Goal: Task Accomplishment & Management: Complete application form

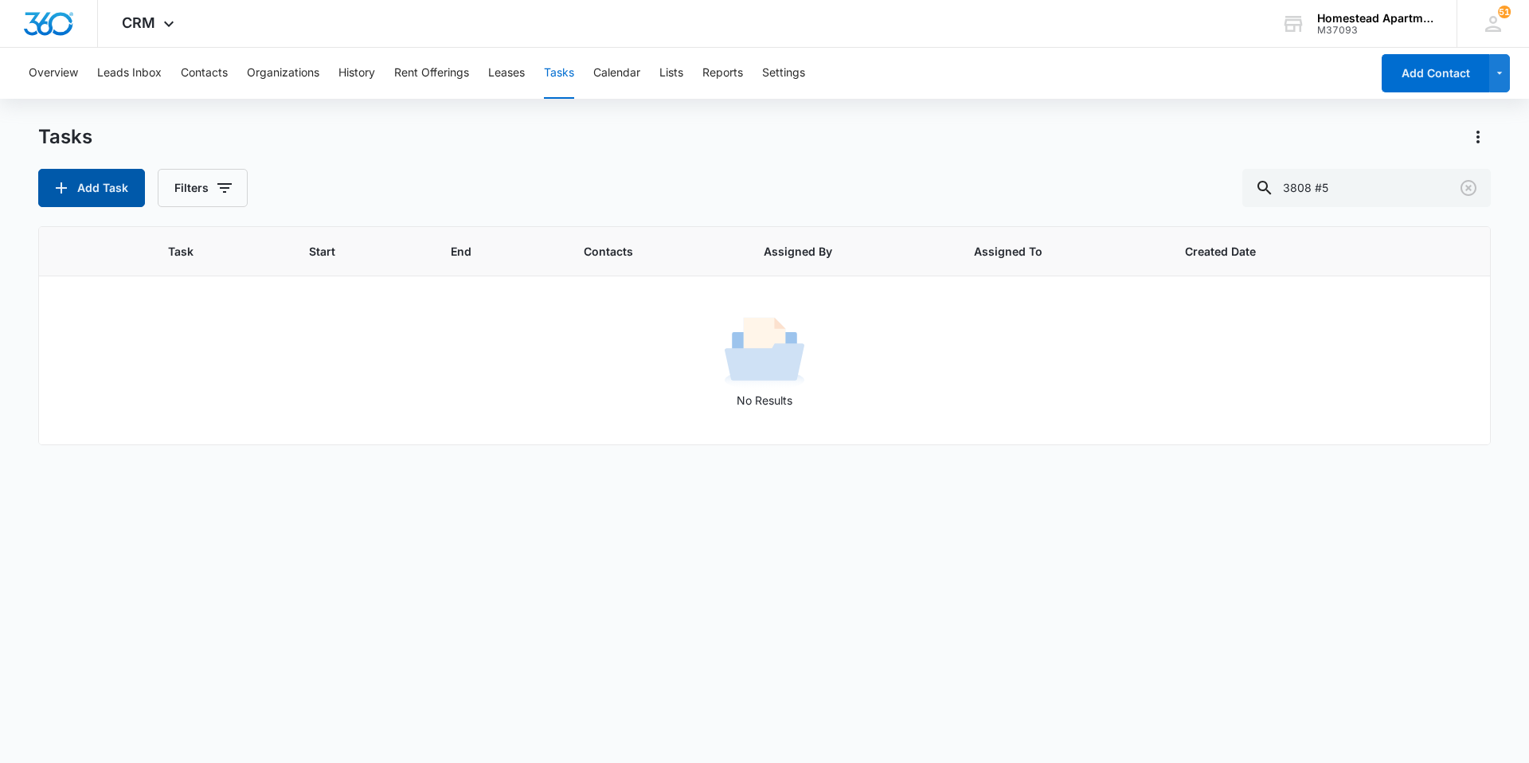
click at [90, 198] on button "Add Task" at bounding box center [91, 188] width 107 height 38
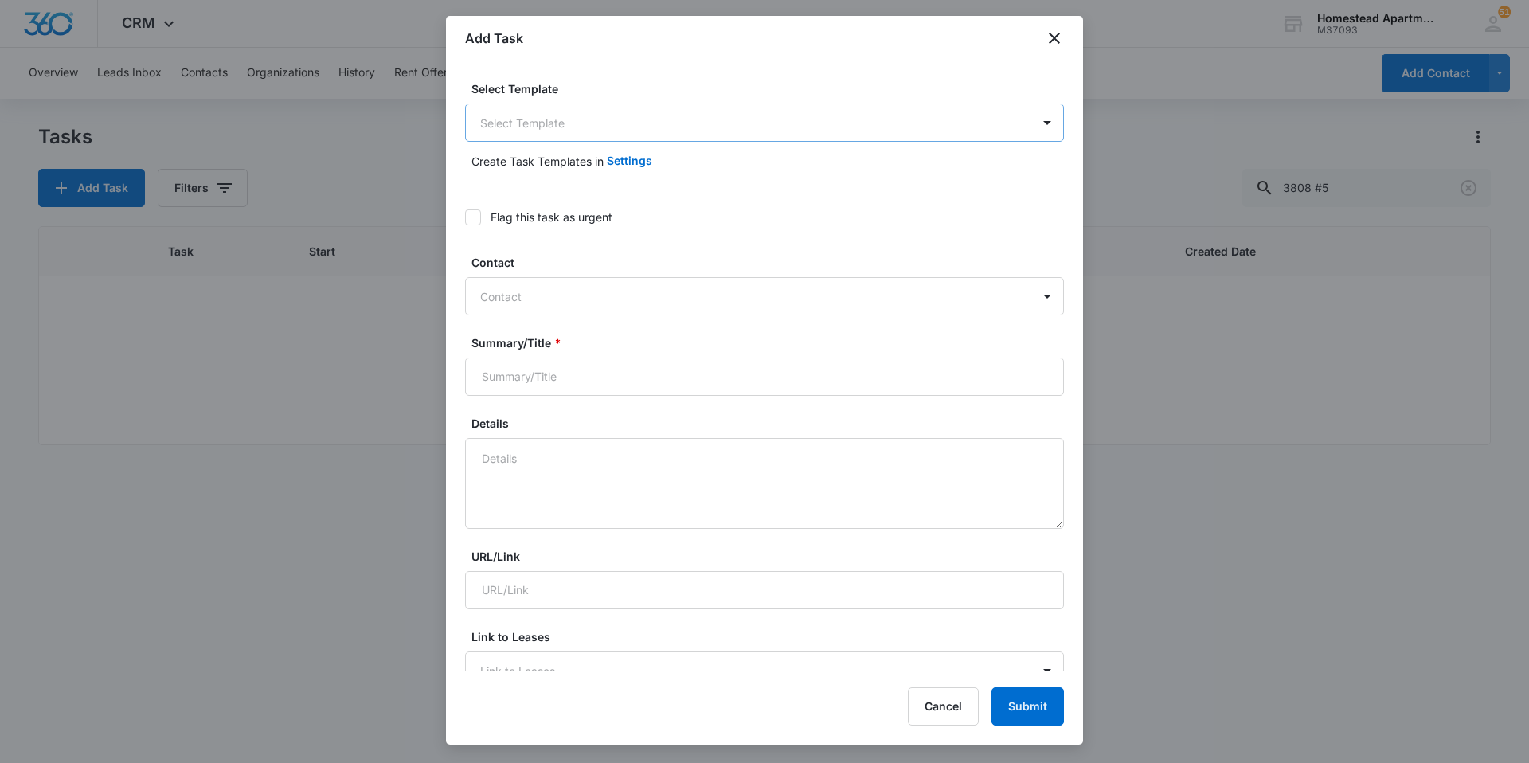
click at [520, 122] on body "CRM Apps Reputation Websites Forms CRM Email Social Content Intelligence Files …" at bounding box center [764, 381] width 1529 height 763
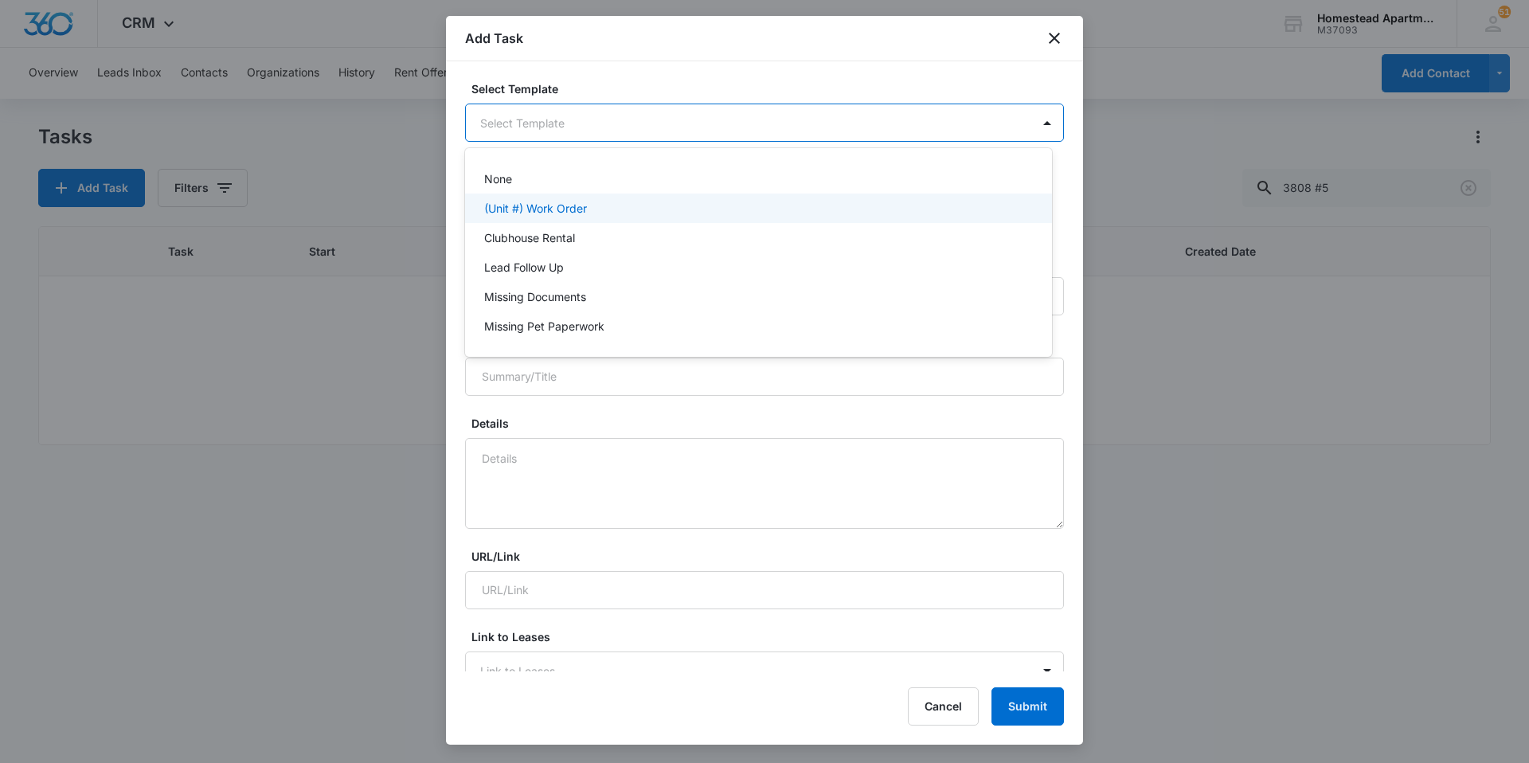
click at [542, 215] on p "(Unit #) Work Order" at bounding box center [535, 208] width 103 height 17
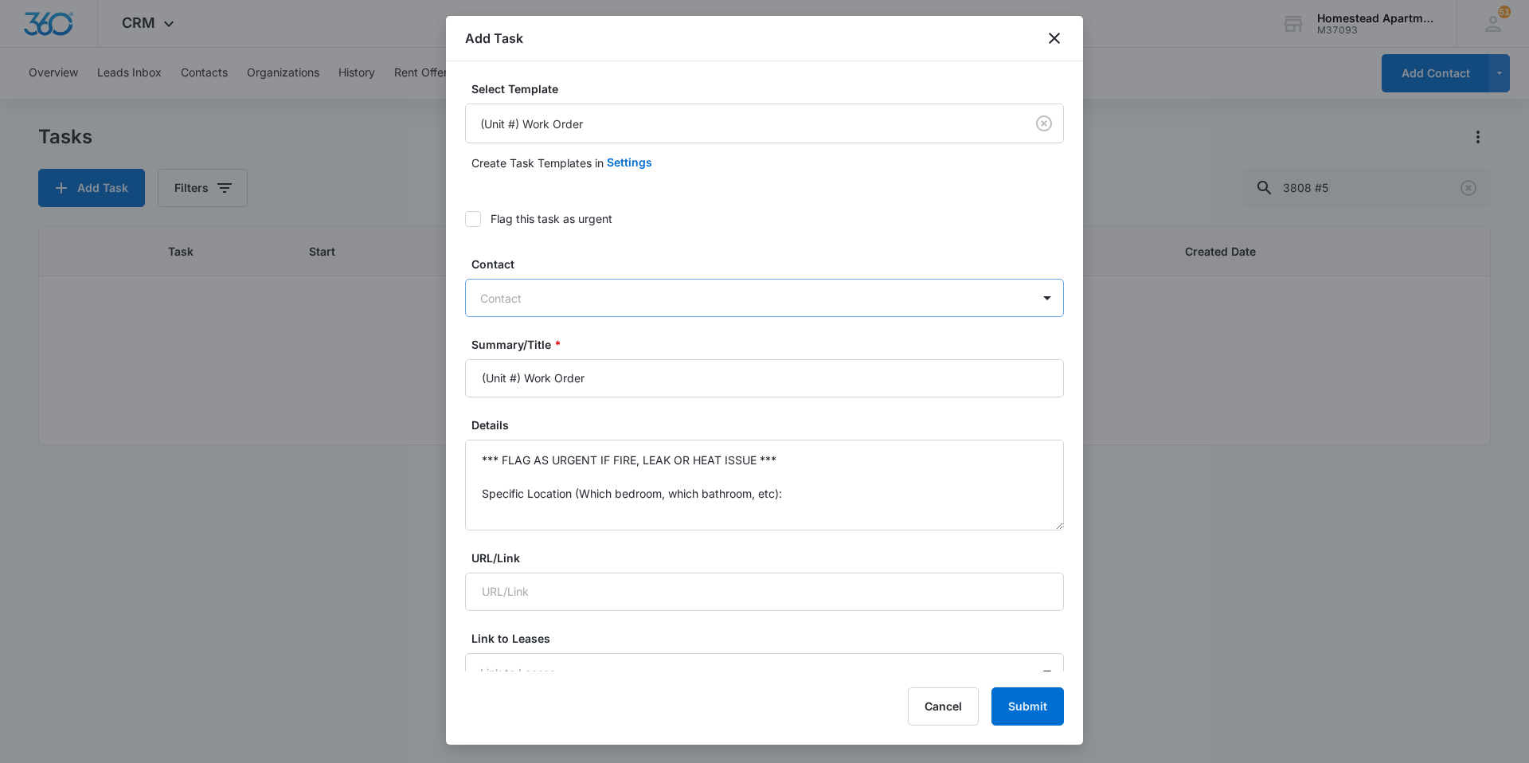
click at [527, 287] on div "Contact" at bounding box center [749, 298] width 566 height 36
type input "[PERSON_NAME]"
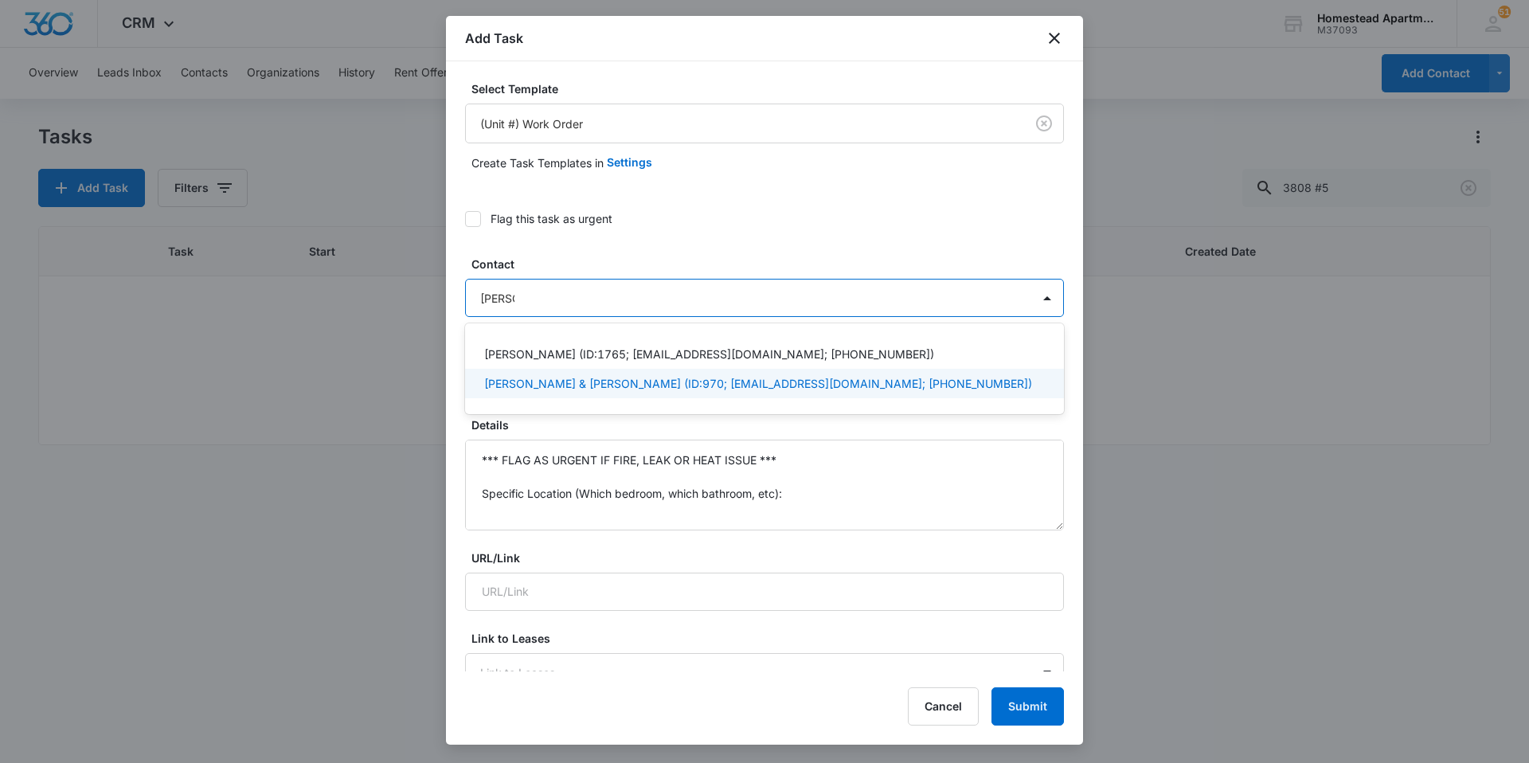
click at [572, 401] on div "[PERSON_NAME] (ID:1765; [EMAIL_ADDRESS][DOMAIN_NAME]; [PHONE_NUMBER]) [PERSON_N…" at bounding box center [764, 368] width 599 height 65
click at [571, 383] on p "[PERSON_NAME] & [PERSON_NAME] (ID:970; [EMAIL_ADDRESS][DOMAIN_NAME]; [PHONE_NUM…" at bounding box center [758, 383] width 548 height 17
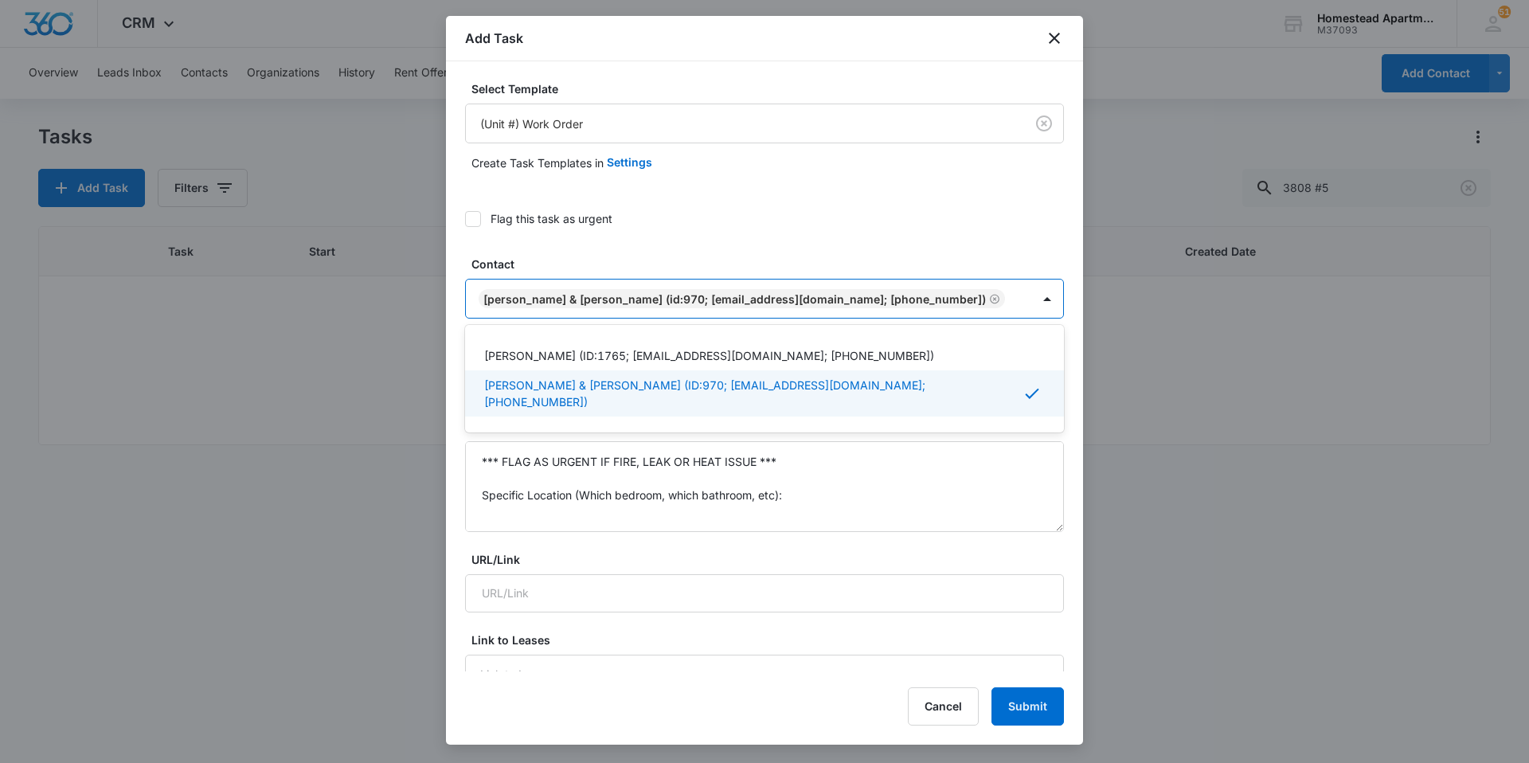
click at [574, 464] on div "Details *** FLAG AS URGENT IF FIRE, LEAK OR HEAT ISSUE *** Specific Location (W…" at bounding box center [764, 475] width 599 height 114
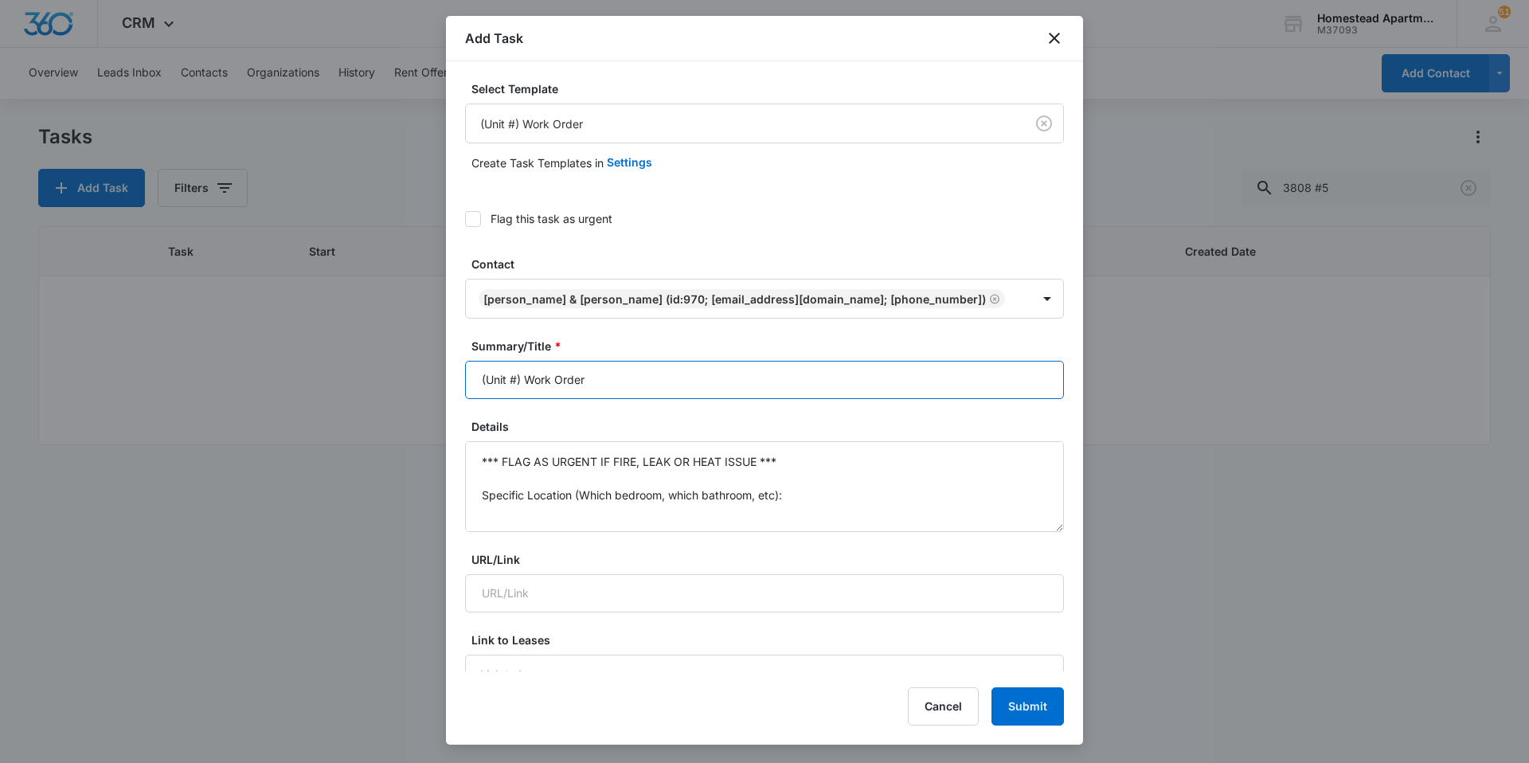
drag, startPoint x: 521, startPoint y: 405, endPoint x: 447, endPoint y: 405, distance: 74.1
click at [447, 405] on div "Select Template (Unit #) Work Order Create Task Templates in Settings Flag this…" at bounding box center [764, 366] width 637 height 610
type input "3607 #4 Work Order"
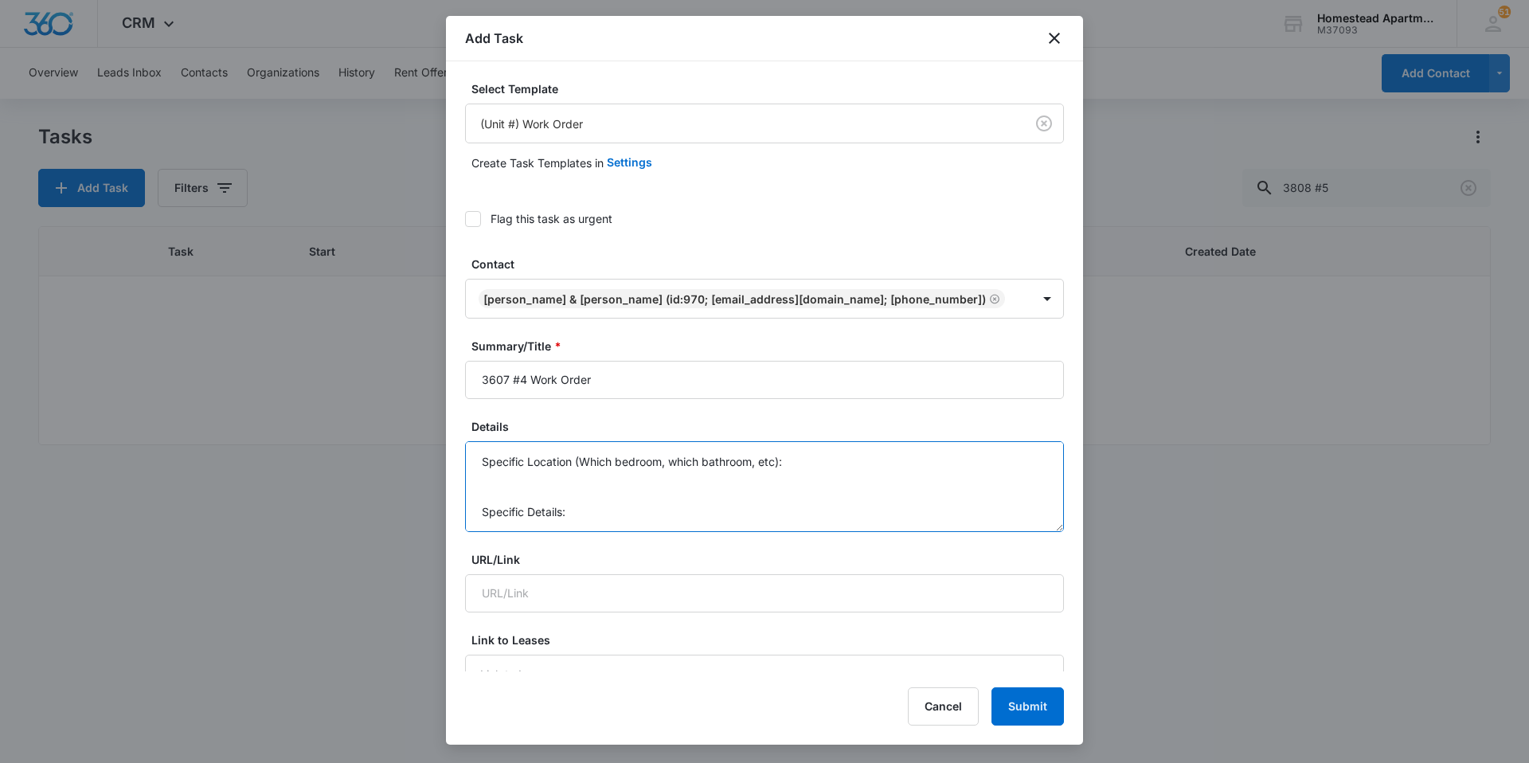
scroll to position [0, 0]
drag, startPoint x: 514, startPoint y: 503, endPoint x: 467, endPoint y: 443, distance: 76.6
click at [467, 443] on div "Details *** FLAG AS URGENT IF FIRE, LEAK OR HEAT ISSUE *** Specific Location (W…" at bounding box center [764, 475] width 599 height 114
click at [512, 479] on textarea "REFIRDGERATOR" at bounding box center [764, 486] width 599 height 91
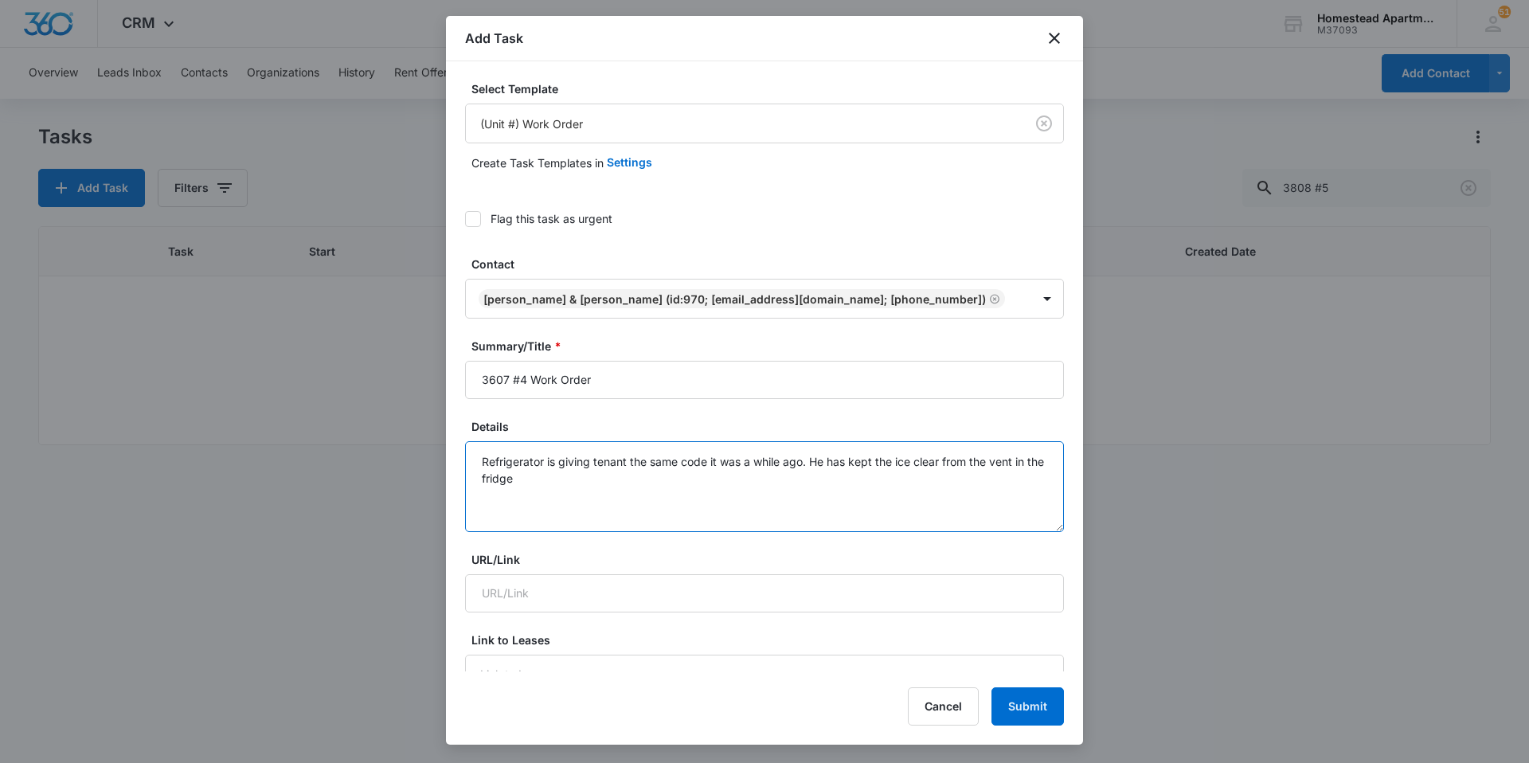
click at [661, 503] on textarea "Refrigerator is giving tenant the same code it was a while ago. He has kept the…" at bounding box center [764, 486] width 599 height 91
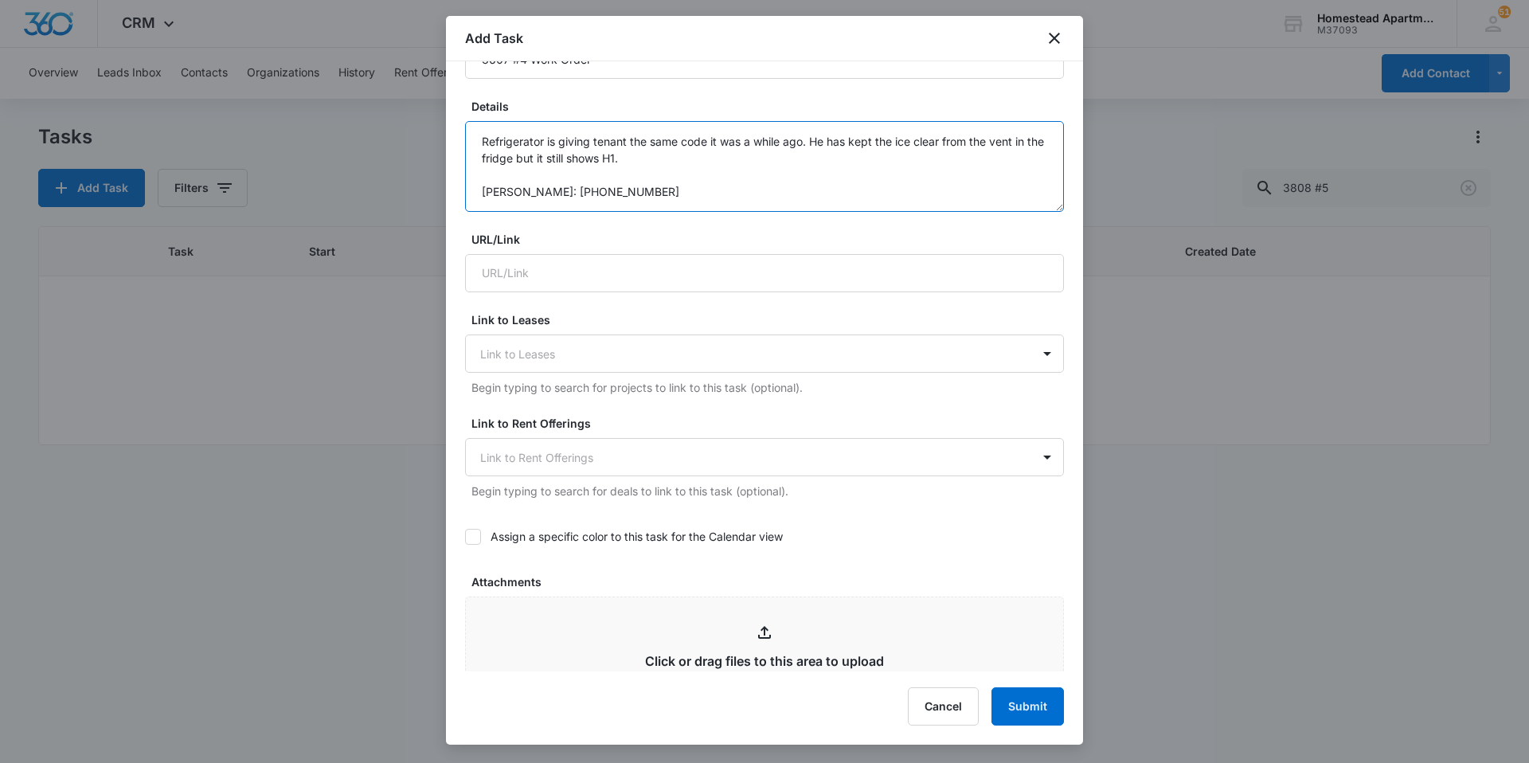
scroll to position [717, 0]
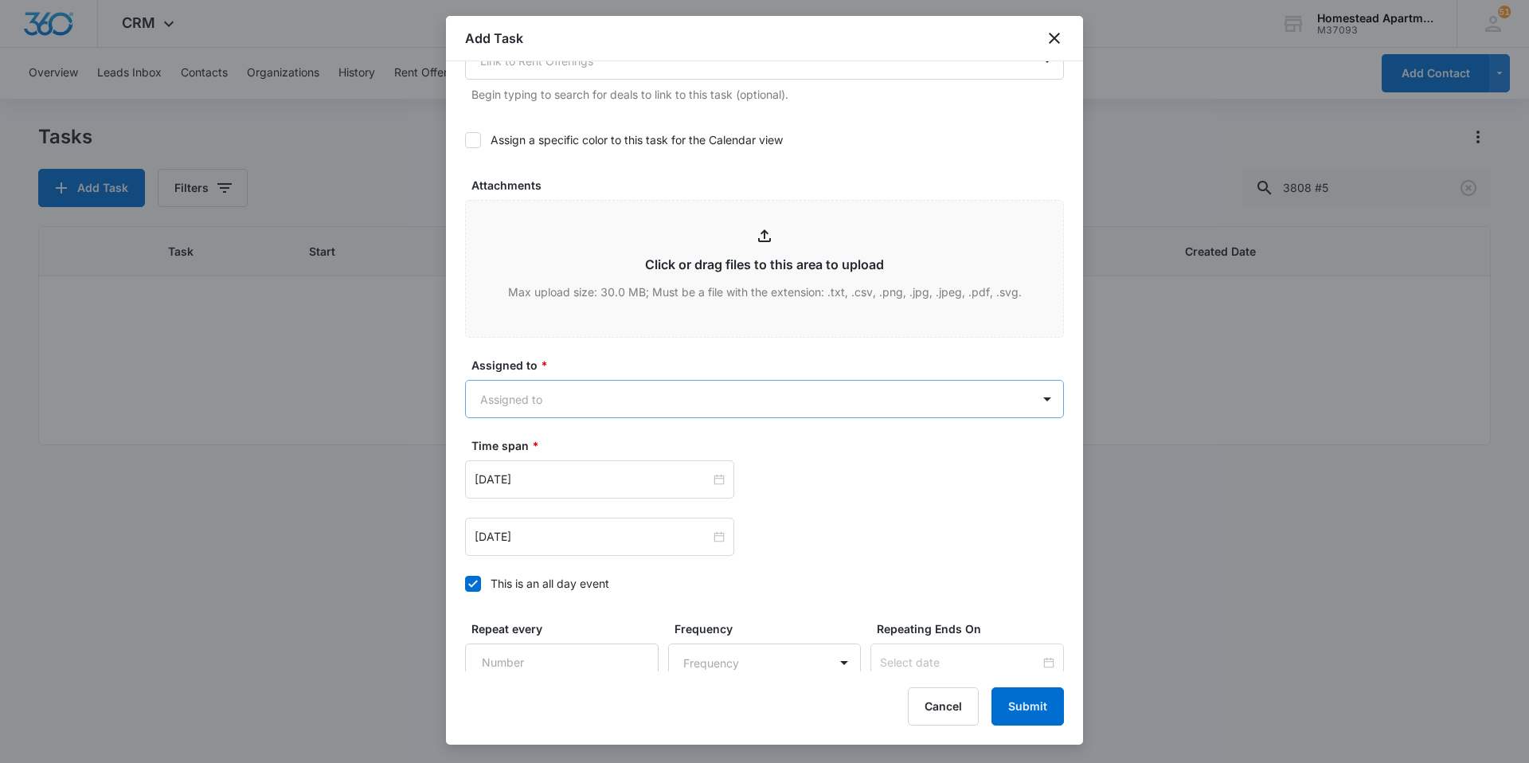
type textarea "Refrigerator is giving tenant the same code it was a while ago. He has kept the…"
click at [597, 421] on body "CRM Apps Reputation Websites Forms CRM Email Social Content Intelligence Files …" at bounding box center [764, 381] width 1529 height 763
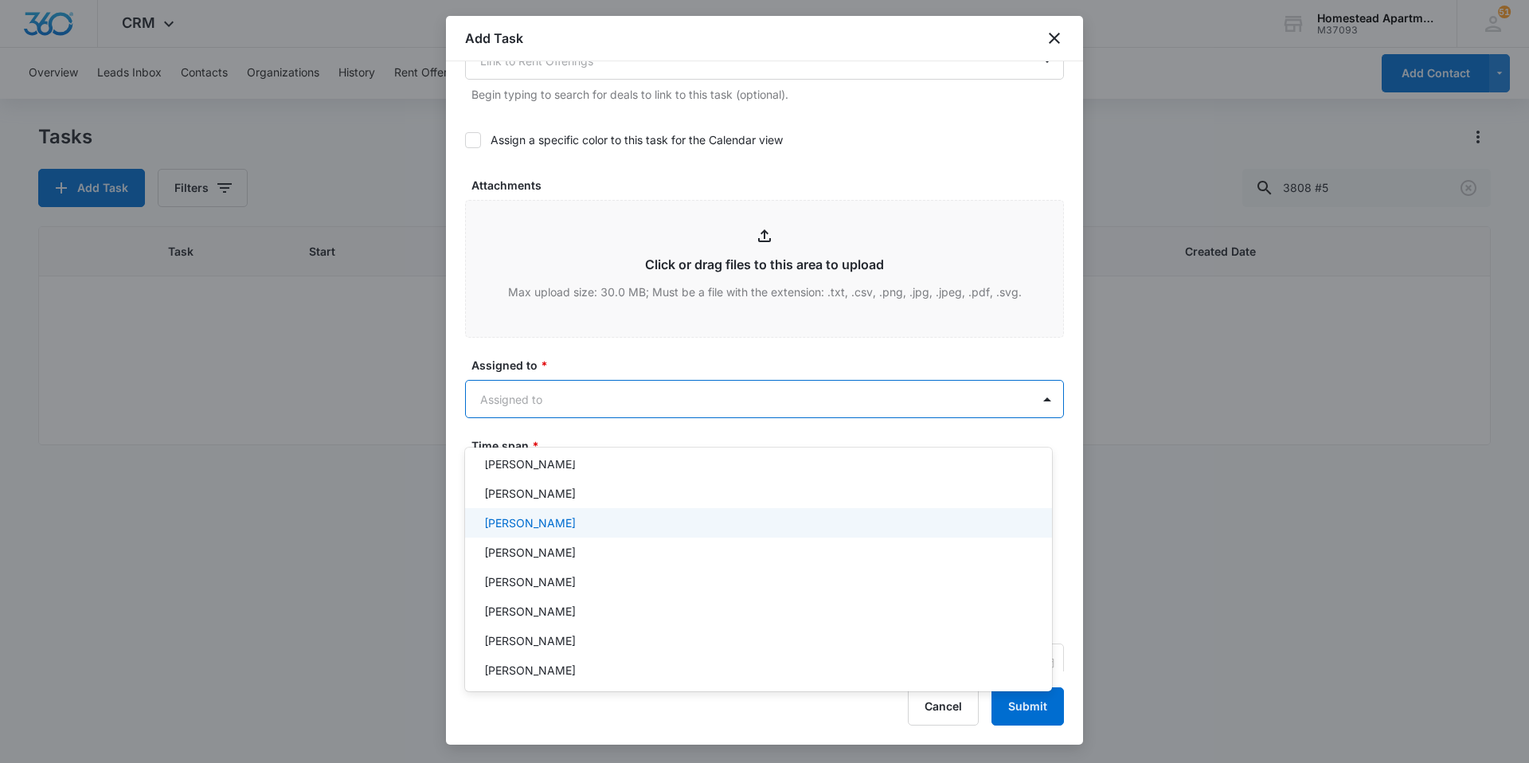
scroll to position [260, 0]
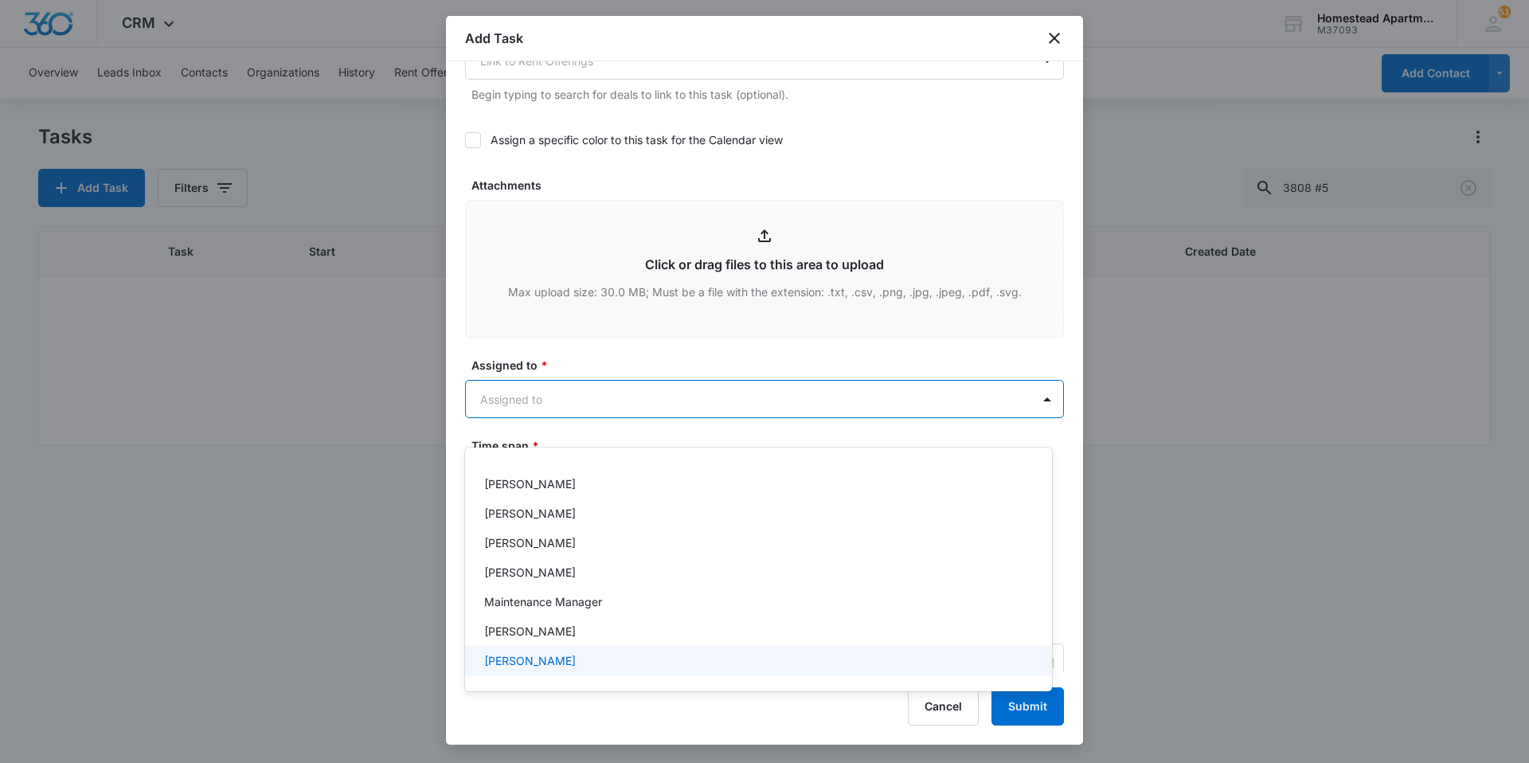
click at [554, 666] on p "[PERSON_NAME]" at bounding box center [530, 660] width 92 height 17
click at [600, 374] on div at bounding box center [764, 381] width 1529 height 763
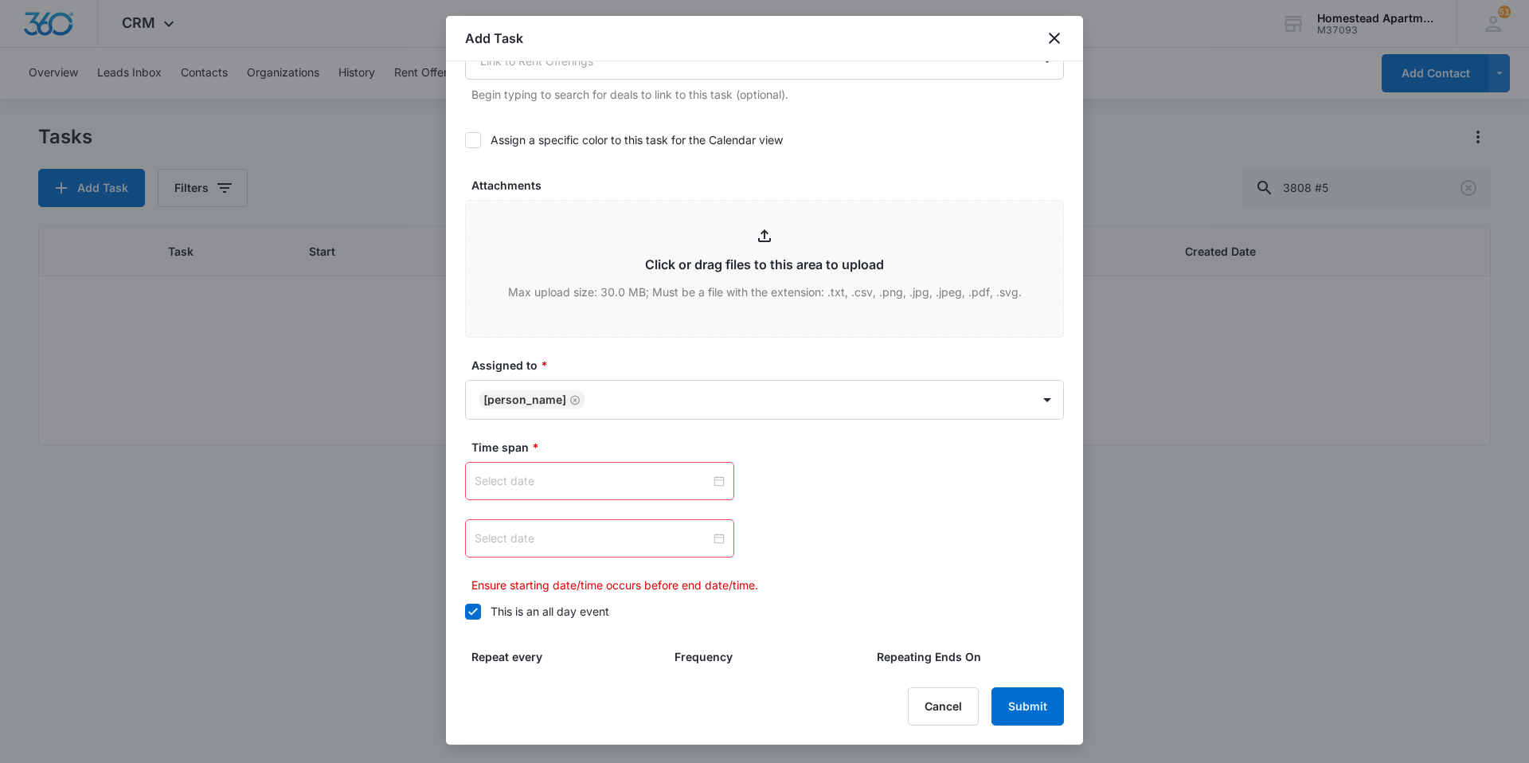
click at [654, 490] on input at bounding box center [593, 481] width 236 height 18
type input "[DATE]"
click at [522, 362] on div "15" at bounding box center [517, 359] width 19 height 19
click at [552, 558] on div at bounding box center [599, 538] width 269 height 38
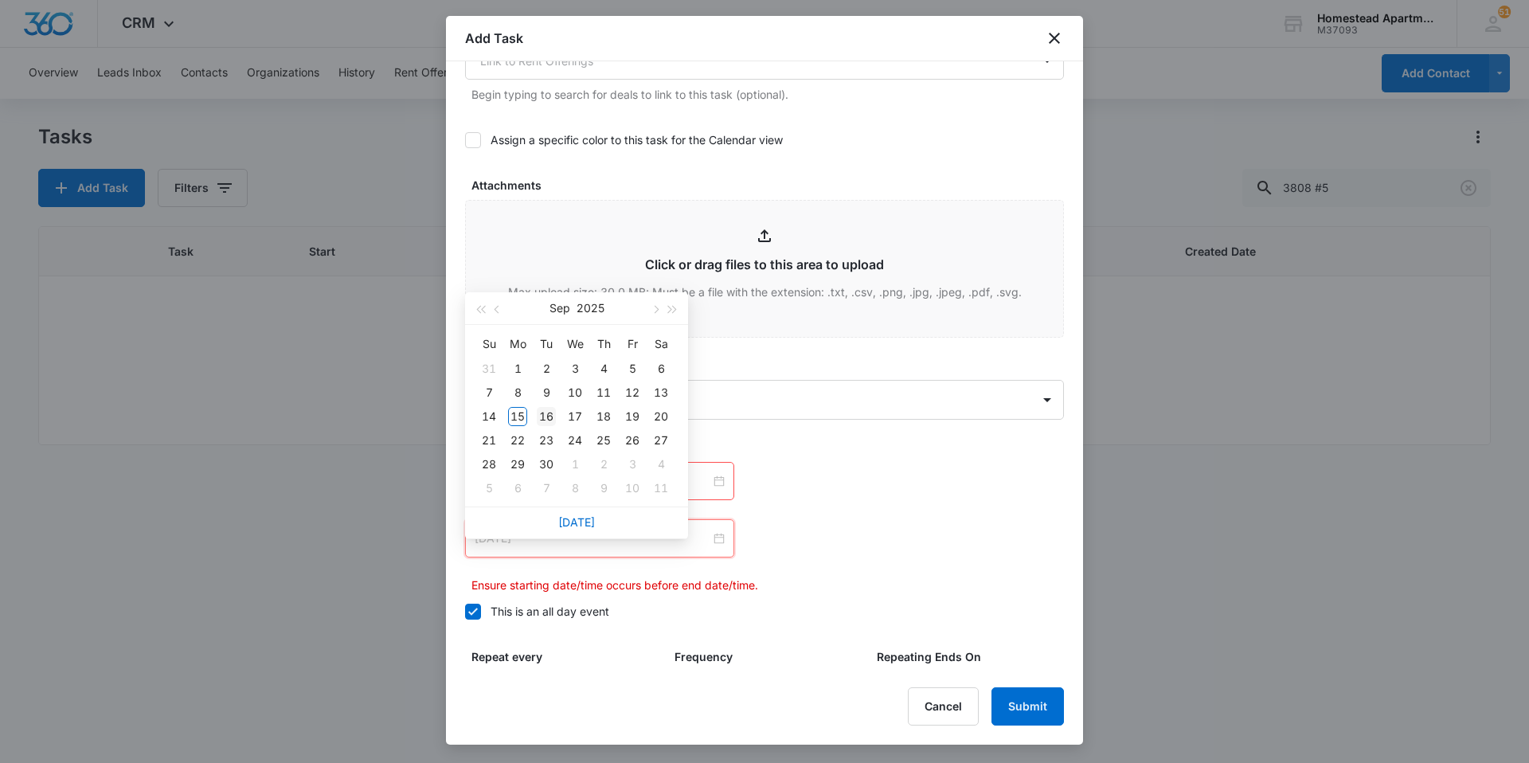
type input "[DATE]"
click at [545, 417] on div "16" at bounding box center [546, 416] width 19 height 19
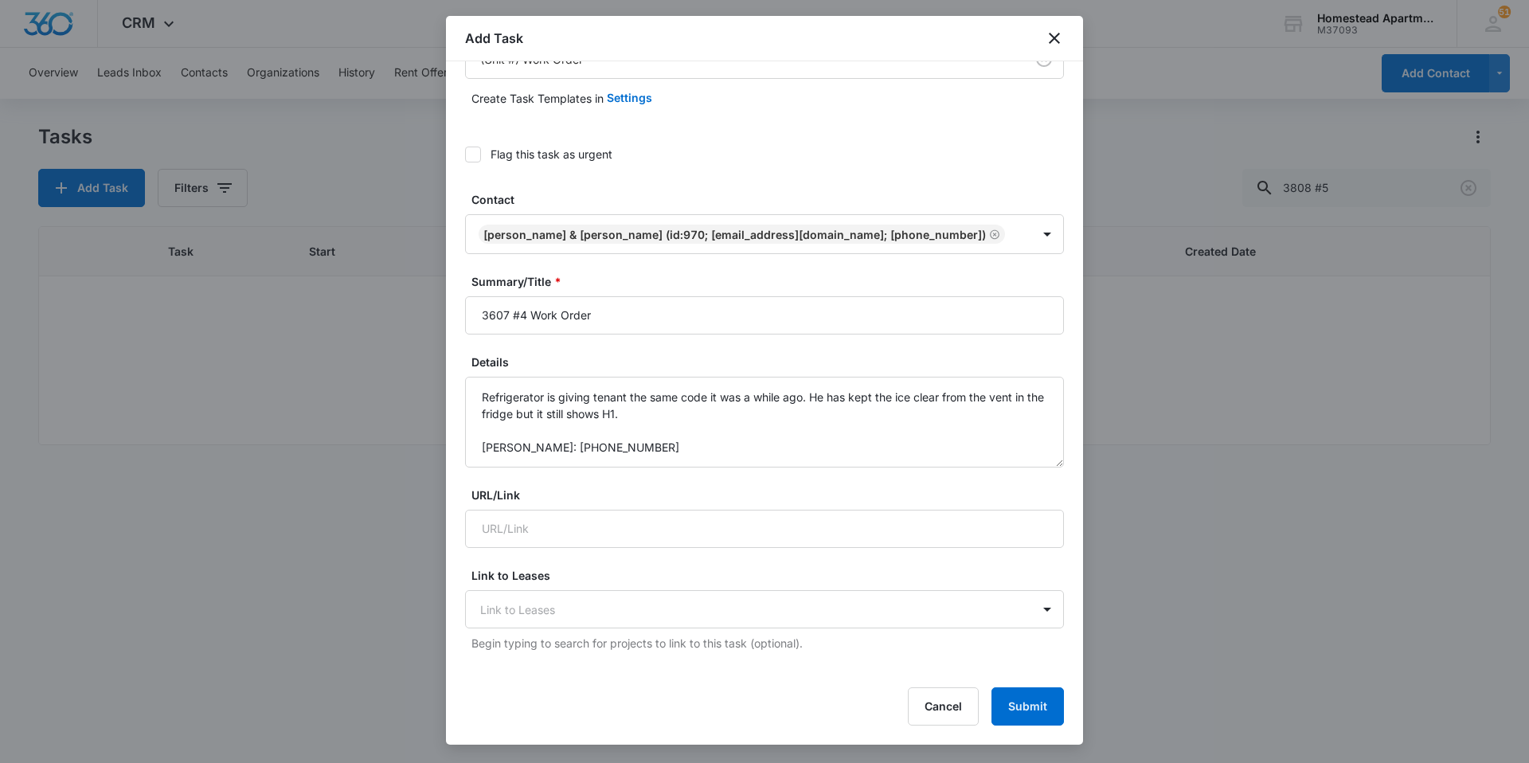
scroll to position [11, 0]
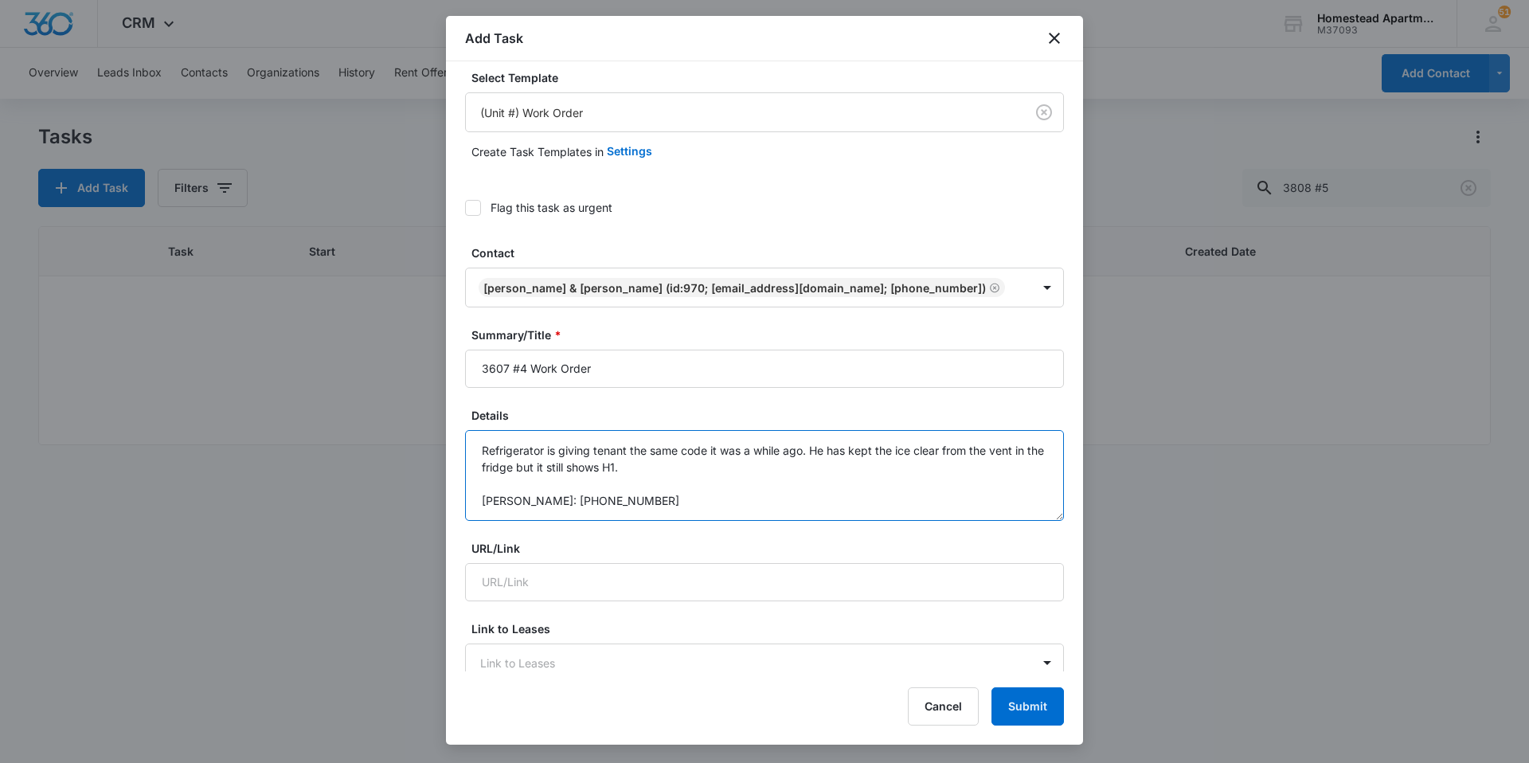
click at [546, 477] on textarea "Refrigerator is giving tenant the same code it was a while ago. He has kept the…" at bounding box center [764, 475] width 599 height 91
click at [560, 466] on textarea "Refrigerator is giving tenant the same code it was a while ago. He has kept the…" at bounding box center [764, 475] width 599 height 91
click at [782, 479] on textarea "Refrigerator is not cooling, and giving tenant the same code it was a while ago…" at bounding box center [764, 475] width 599 height 91
click at [472, 213] on icon at bounding box center [473, 208] width 14 height 14
click at [465, 208] on input "Flag this task as urgent" at bounding box center [465, 208] width 0 height 0
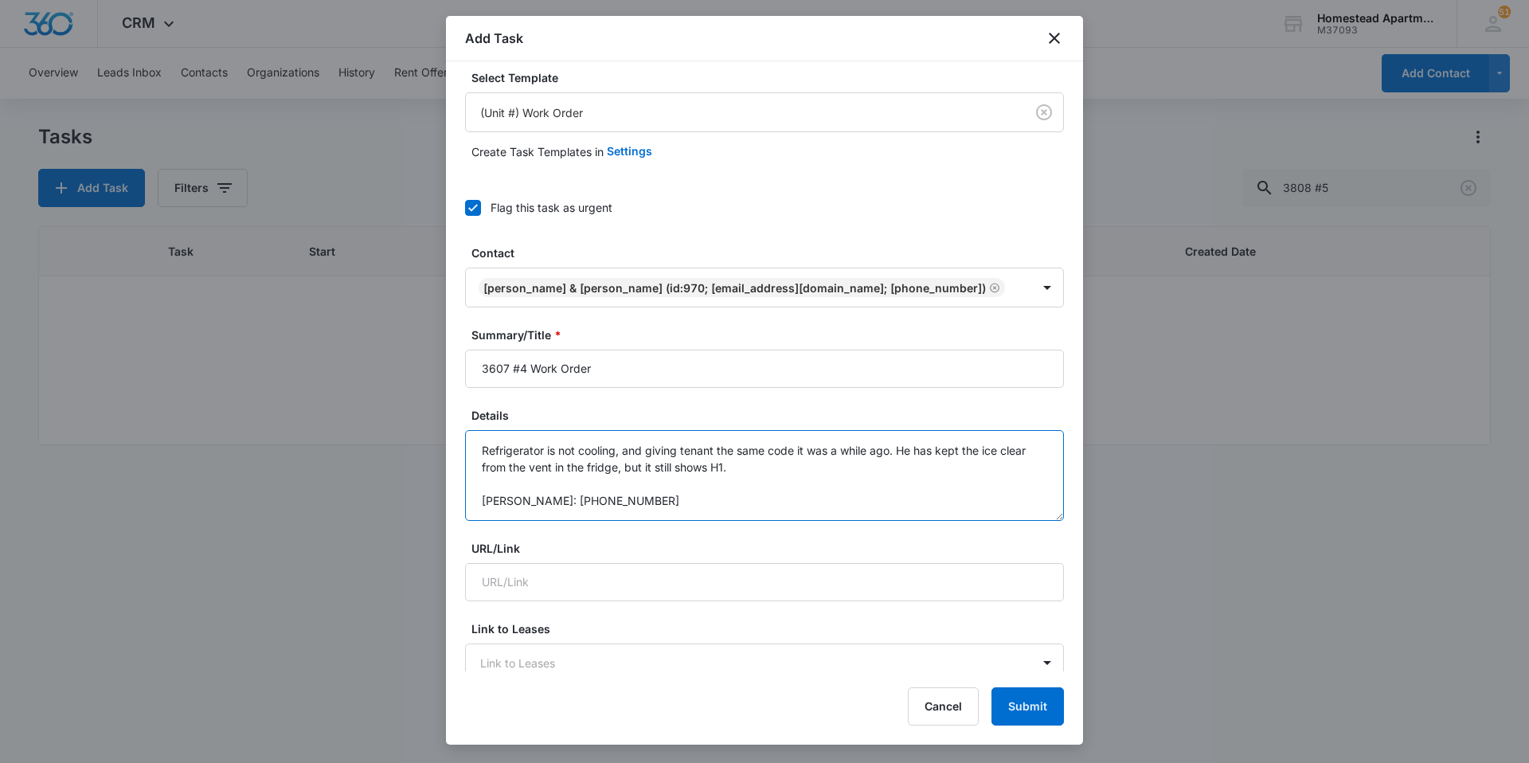
click at [789, 477] on textarea "Refrigerator is not cooling, and giving tenant the same code it was a while ago…" at bounding box center [764, 475] width 599 height 91
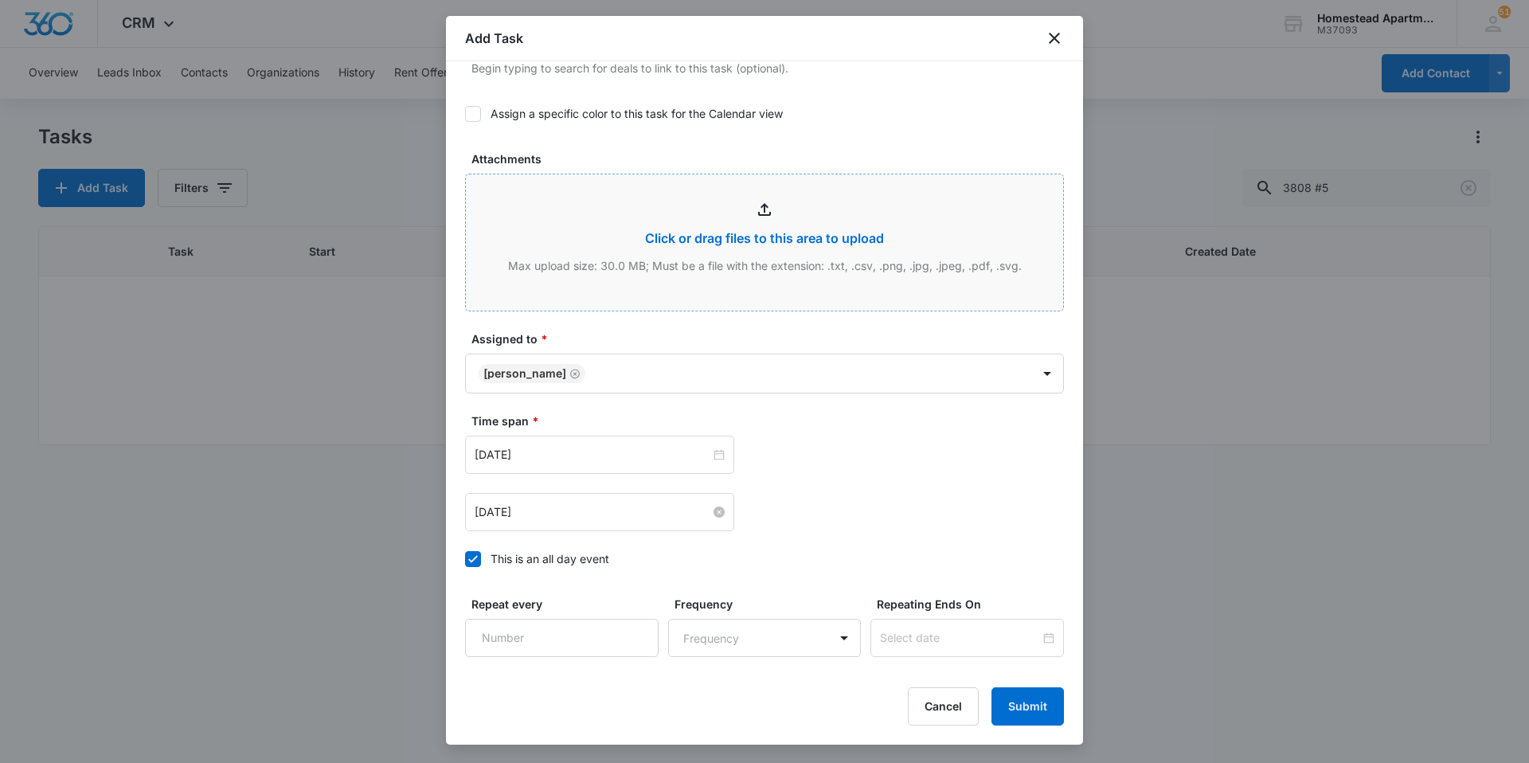
scroll to position [887, 0]
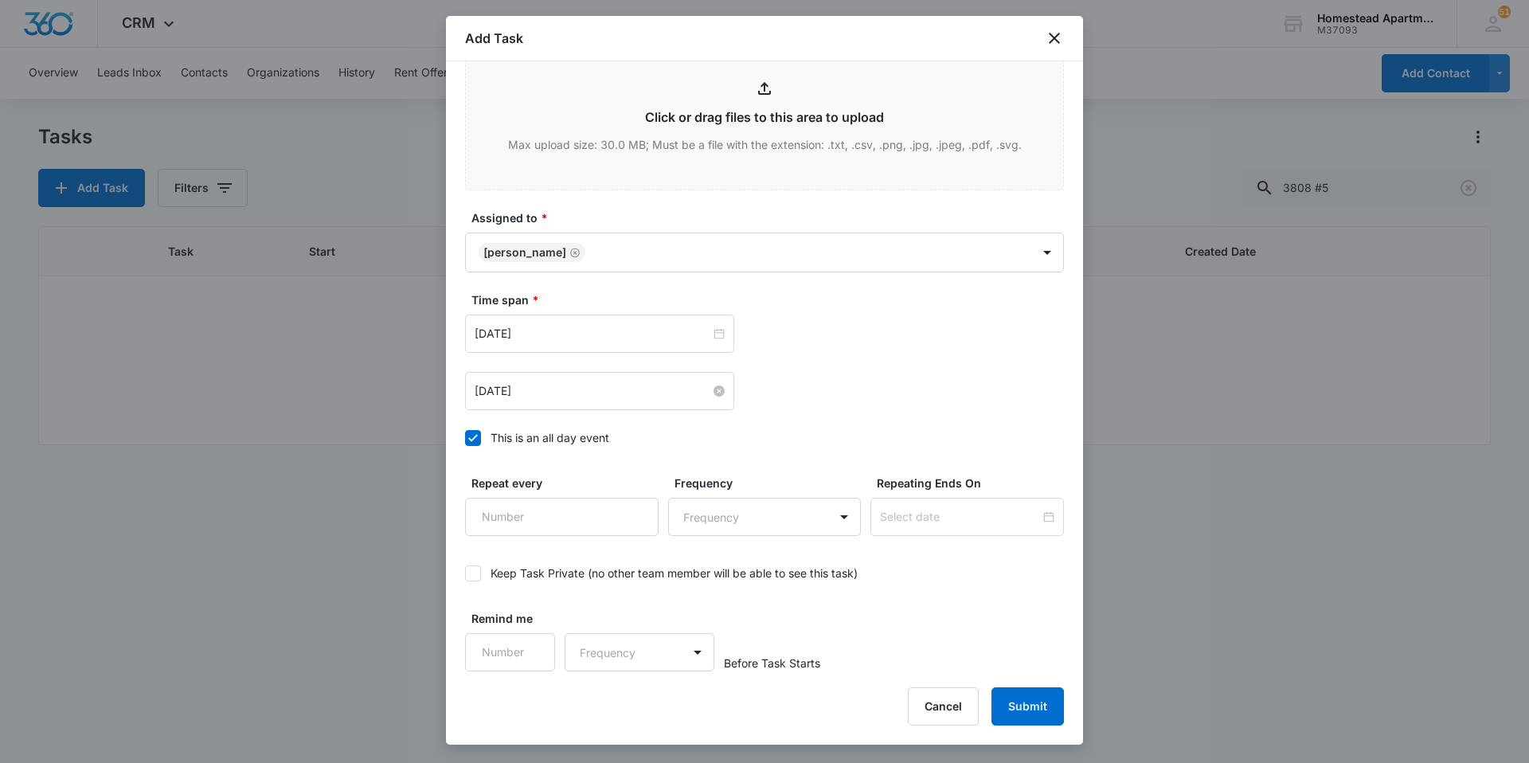
type textarea "Refrigerator is not cooling, and giving tenant the same code it was a while ago…"
click at [621, 398] on input "[DATE]" at bounding box center [593, 391] width 236 height 18
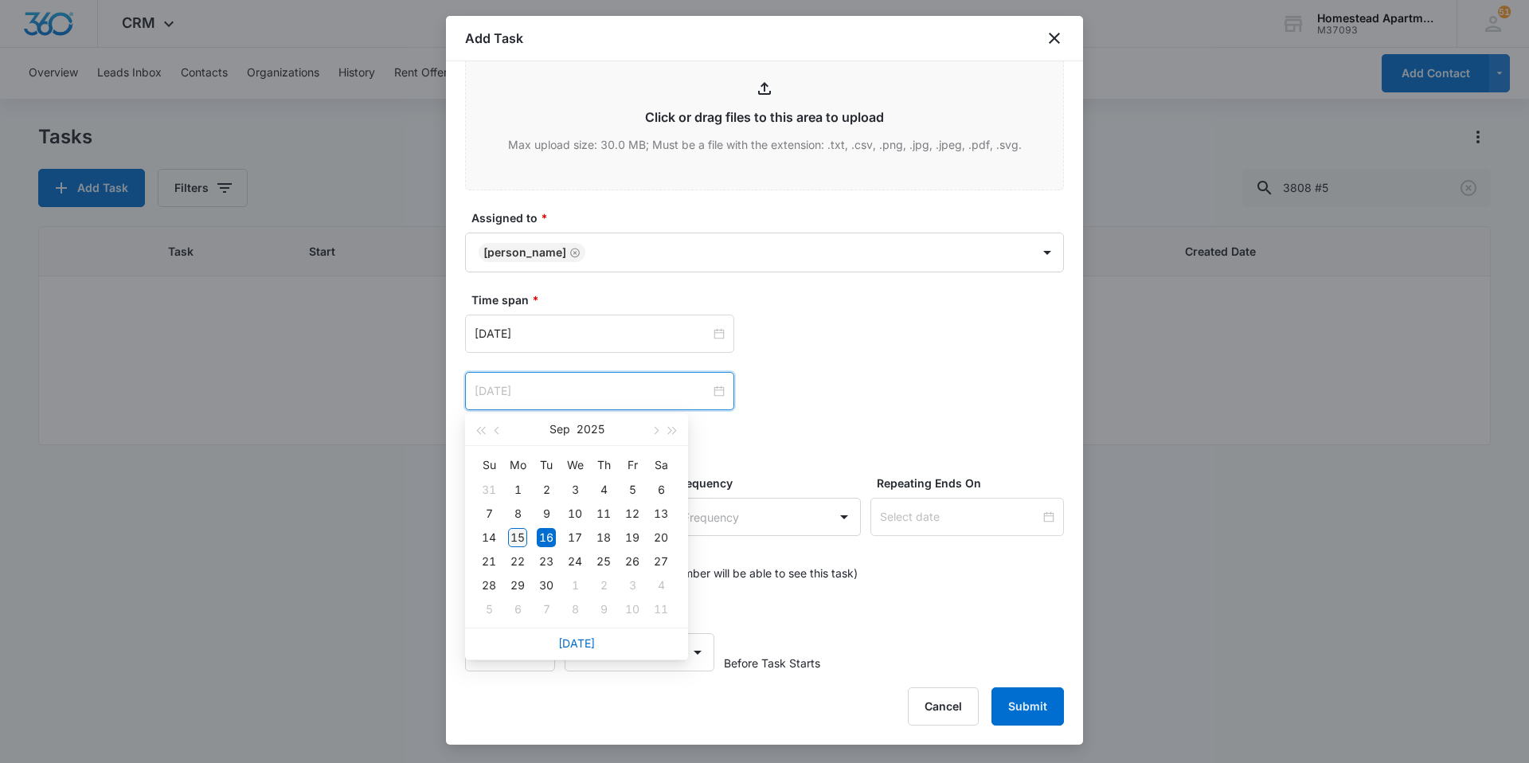
type input "[DATE]"
click at [515, 535] on div "15" at bounding box center [517, 537] width 19 height 19
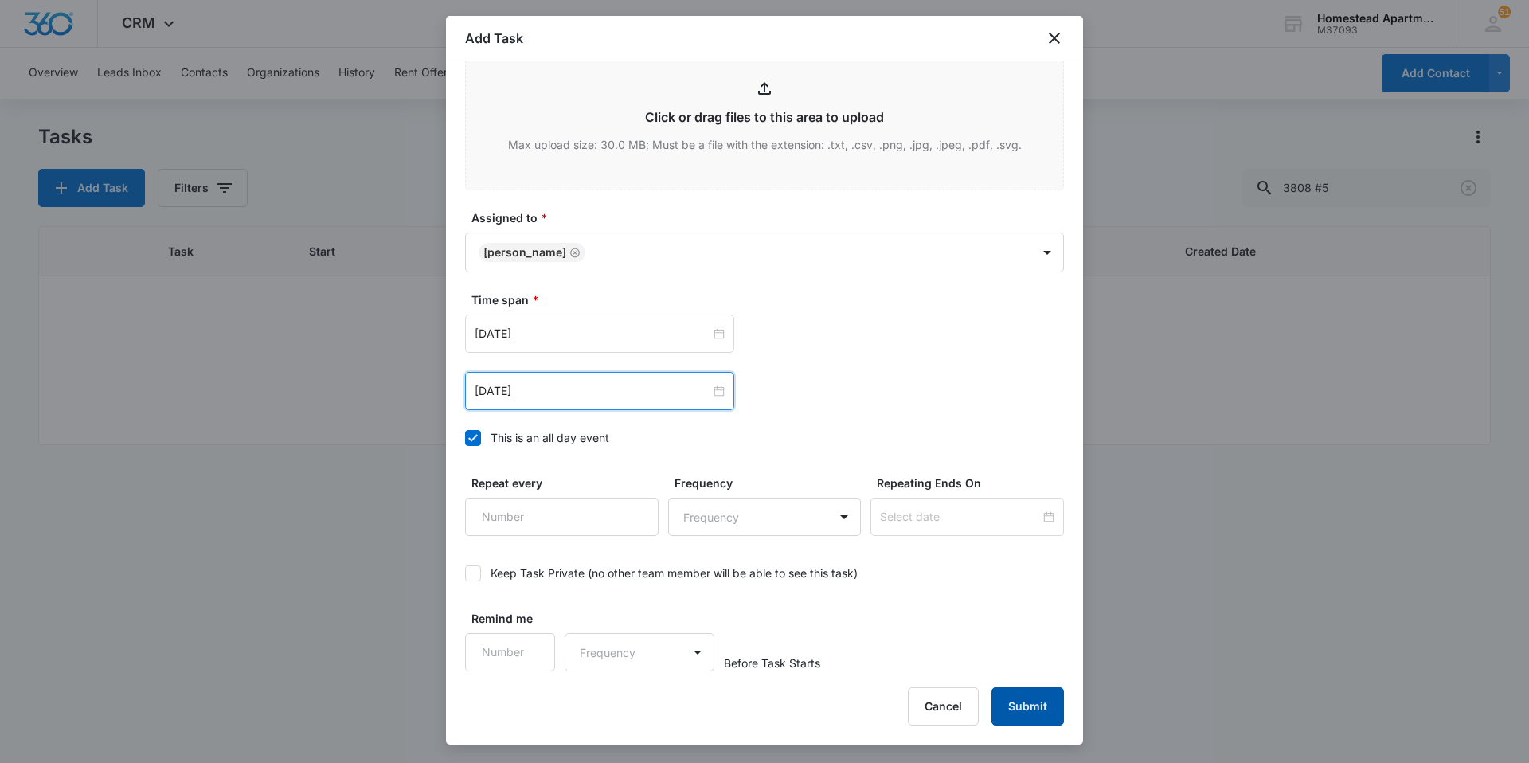
click at [1013, 710] on button "Submit" at bounding box center [1028, 706] width 72 height 38
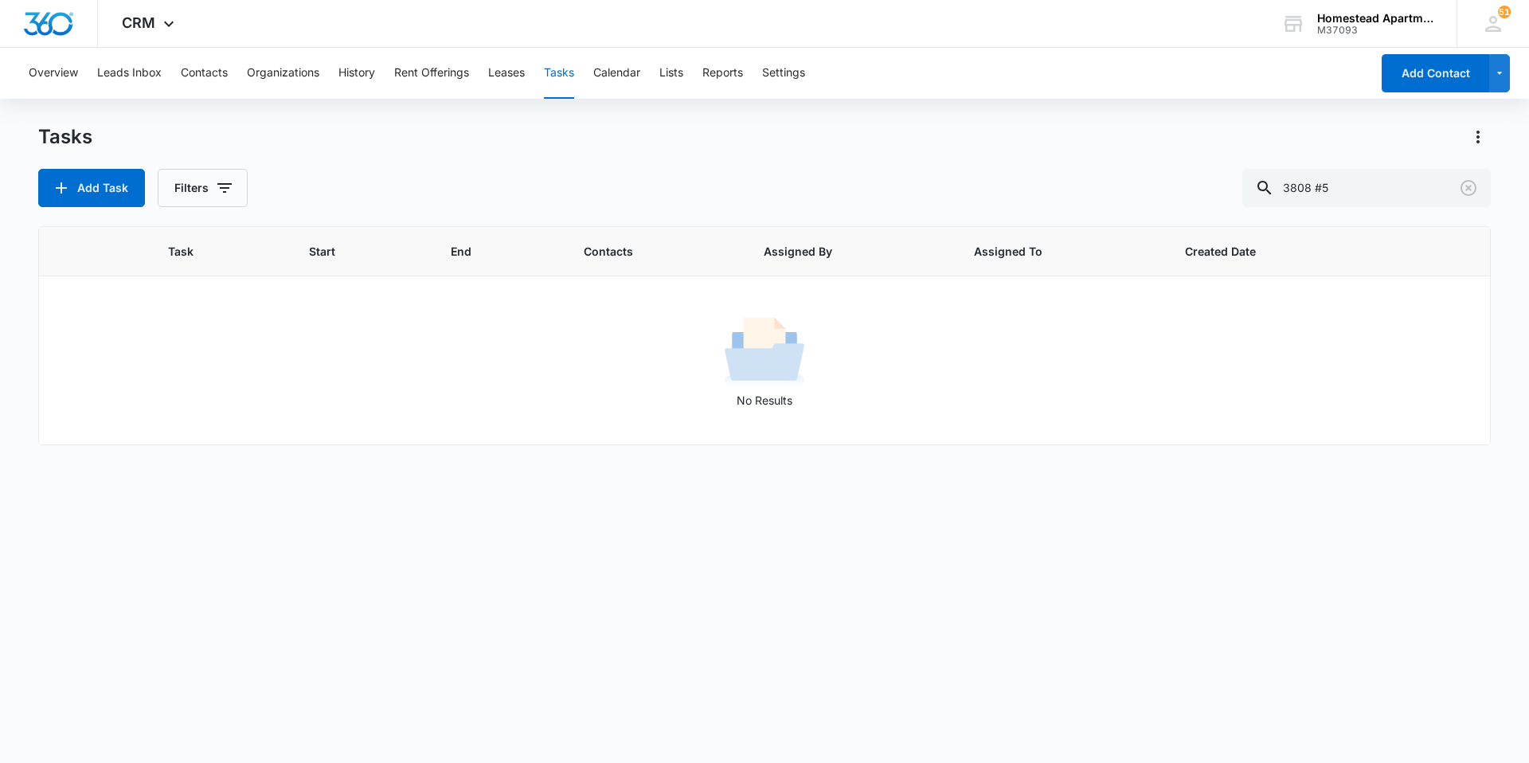
drag, startPoint x: 1103, startPoint y: 598, endPoint x: 1096, endPoint y: 603, distance: 8.6
click at [1103, 598] on div "Task Start End Contacts Assigned By Assigned To Created Date No Results" at bounding box center [764, 484] width 1453 height 516
